Goal: Information Seeking & Learning: Understand process/instructions

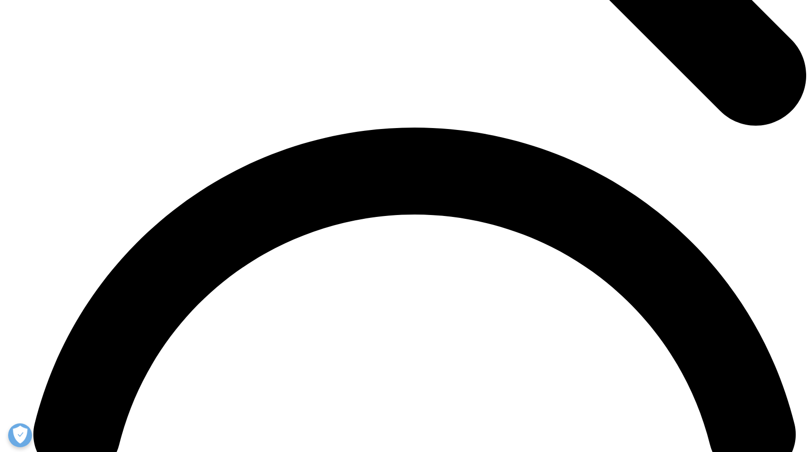
scroll to position [2584, 0]
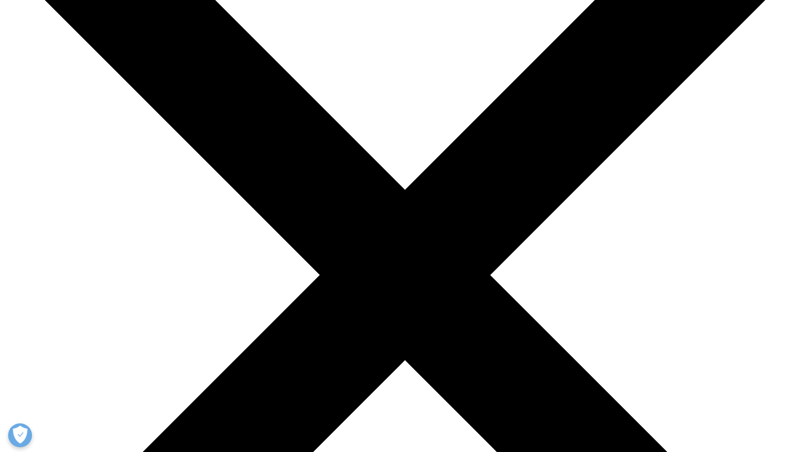
scroll to position [144, 0]
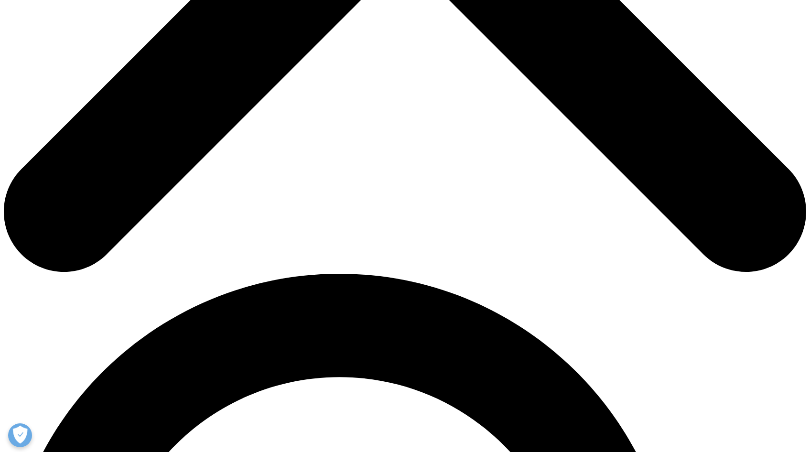
scroll to position [578, 0]
